Goal: Task Accomplishment & Management: Manage account settings

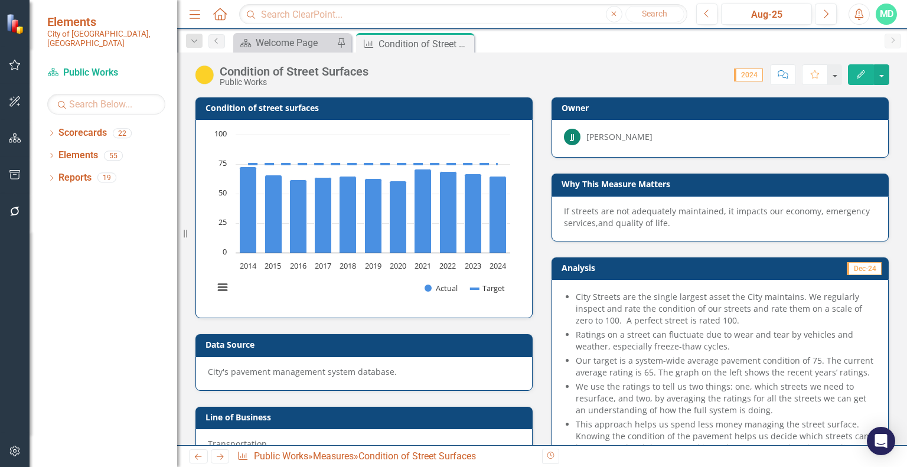
click at [726, 262] on td "Dec-24" at bounding box center [800, 269] width 166 height 18
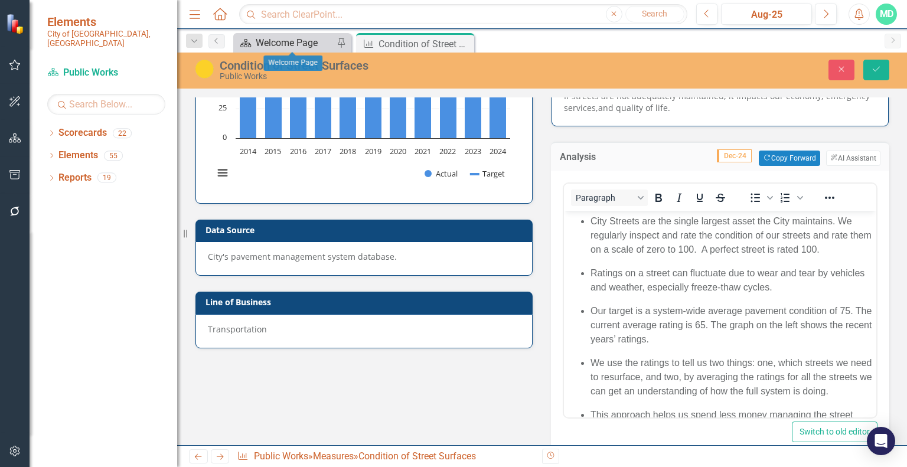
click at [283, 48] on div "Welcome Page" at bounding box center [295, 42] width 78 height 15
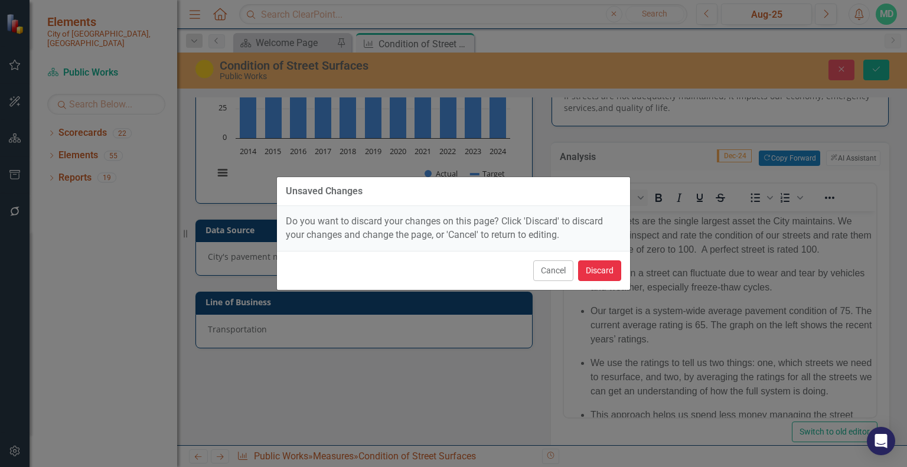
click at [602, 270] on button "Discard" at bounding box center [599, 270] width 43 height 21
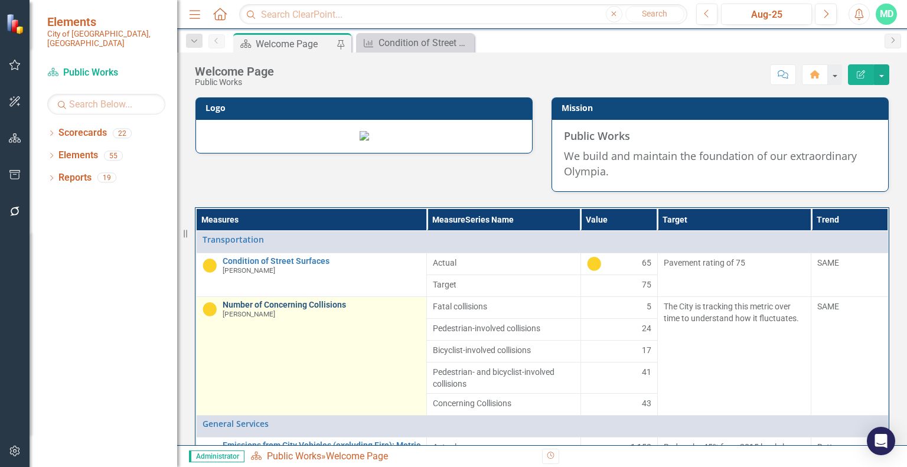
click at [270, 309] on link "Number of Concerning Collisions" at bounding box center [322, 305] width 198 height 9
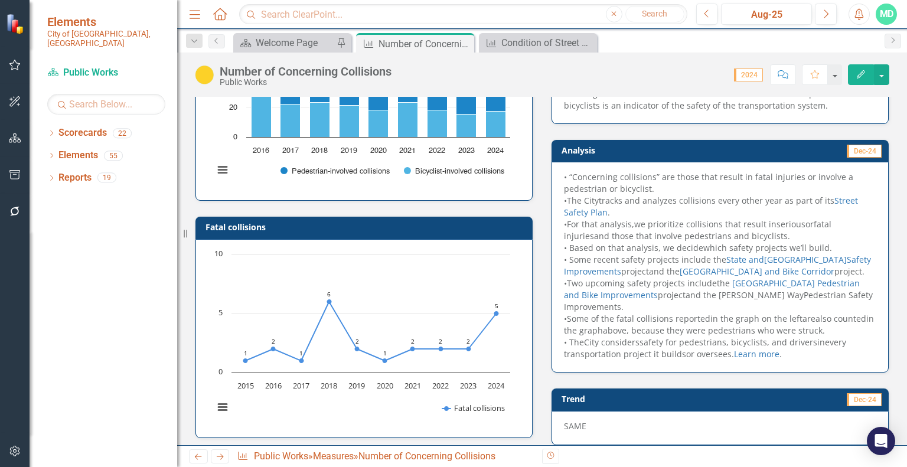
scroll to position [118, 0]
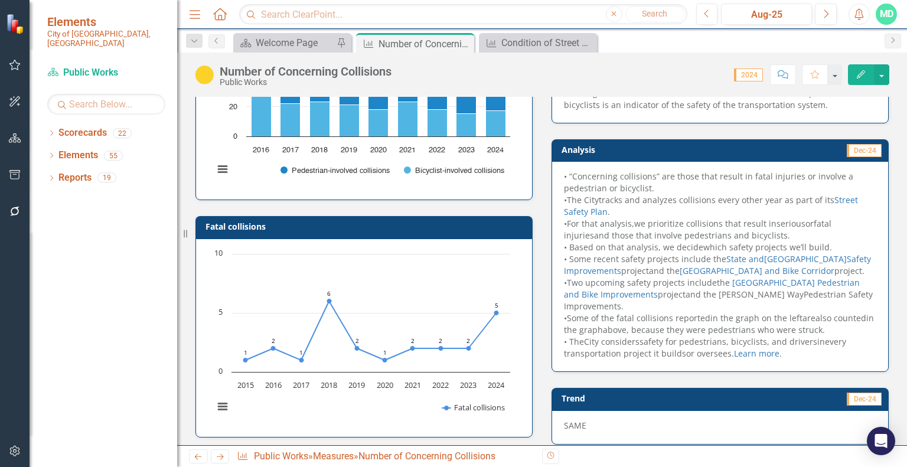
click at [737, 145] on td "Dec-24" at bounding box center [800, 151] width 166 height 18
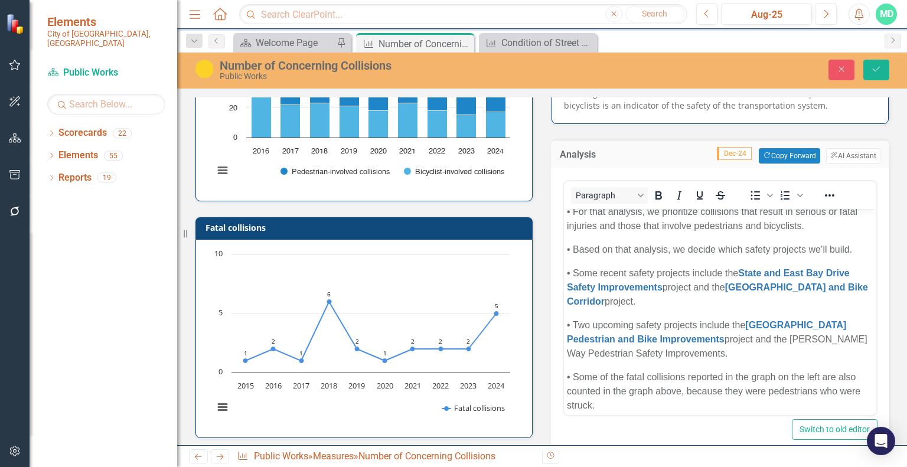
scroll to position [85, 0]
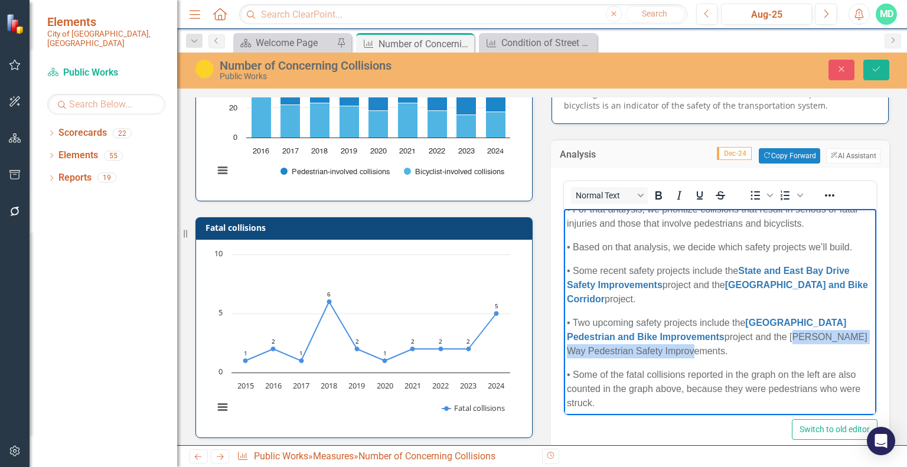
drag, startPoint x: 724, startPoint y: 351, endPoint x: 821, endPoint y: 341, distance: 98.0
click at [821, 341] on p "• Two upcoming safety projects include the [GEOGRAPHIC_DATA] and [GEOGRAPHIC_DA…" at bounding box center [720, 337] width 306 height 43
click at [825, 191] on icon "Reveal or hide additional toolbar items" at bounding box center [830, 195] width 14 height 14
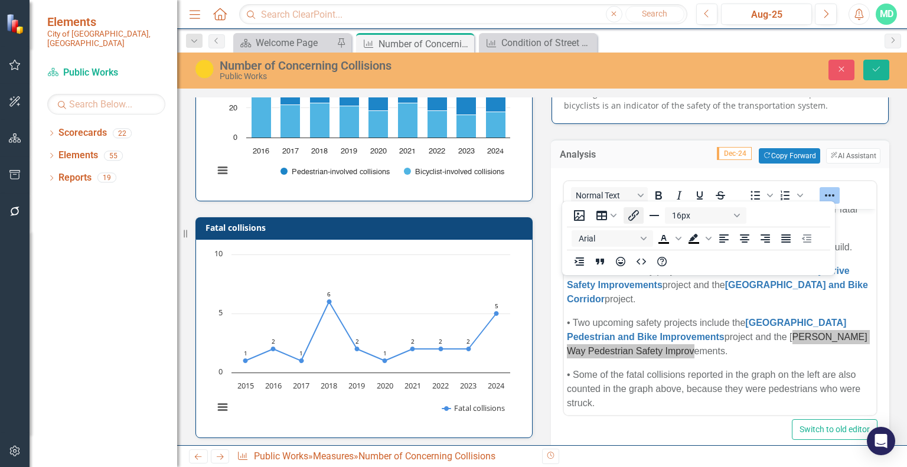
click at [639, 217] on icon "Insert/edit link" at bounding box center [633, 215] width 14 height 14
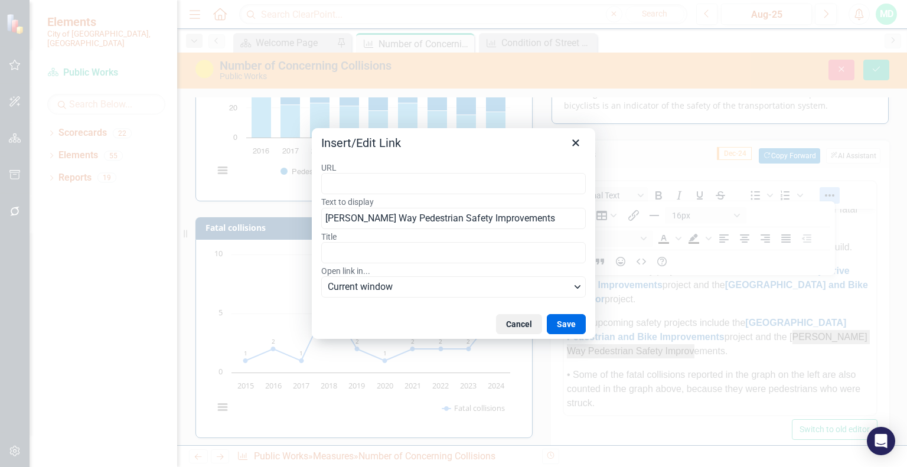
type input "[URL][DOMAIN_NAME]"
click at [567, 325] on button "Save" at bounding box center [566, 324] width 39 height 20
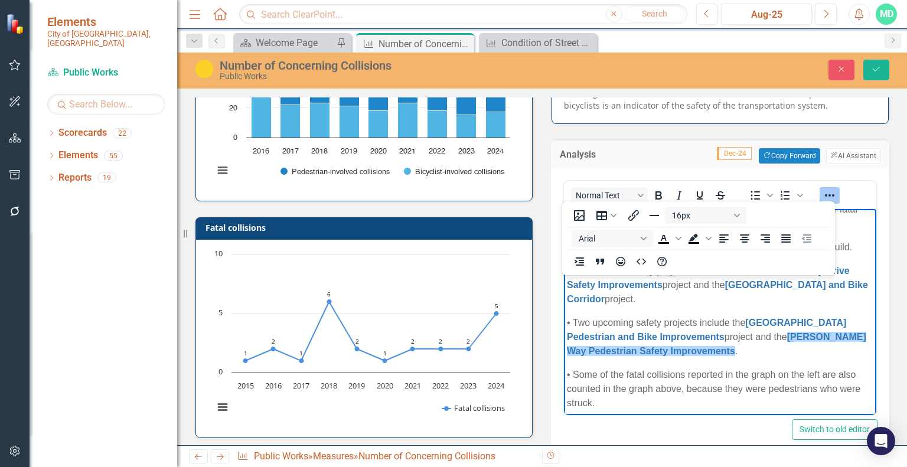
click at [793, 354] on p "• Two upcoming safety projects include the [GEOGRAPHIC_DATA] and [GEOGRAPHIC_DA…" at bounding box center [720, 337] width 306 height 43
click at [876, 70] on icon "submit" at bounding box center [876, 69] width 7 height 5
